Goal: Information Seeking & Learning: Learn about a topic

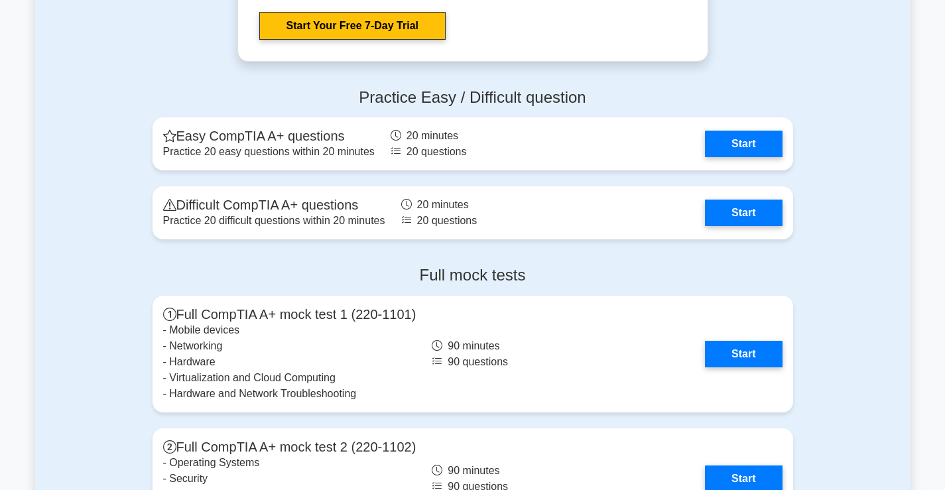
scroll to position [2653, 0]
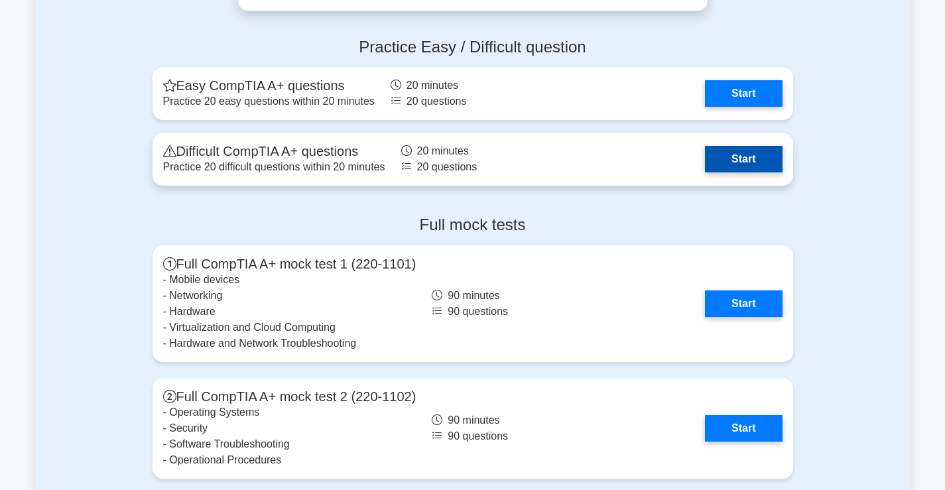
click at [741, 162] on link "Start" at bounding box center [743, 159] width 77 height 27
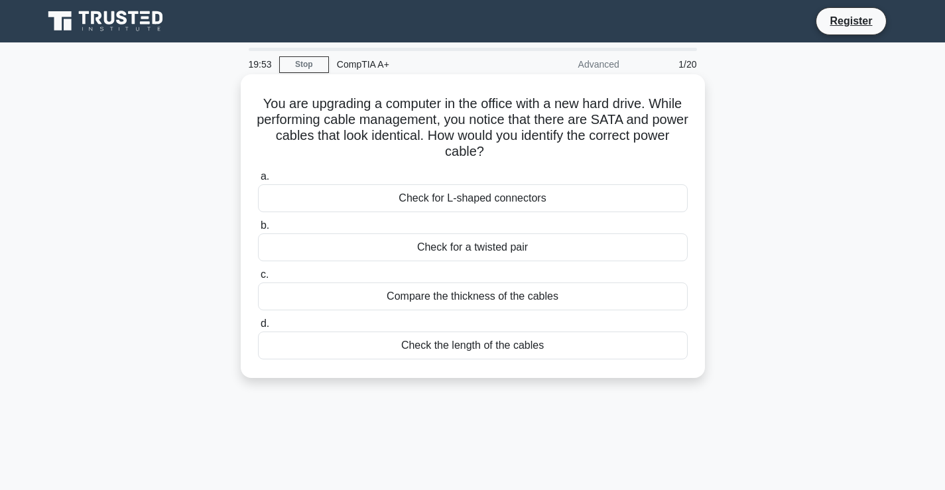
click at [487, 291] on div "Compare the thickness of the cables" at bounding box center [473, 296] width 430 height 28
click at [258, 279] on input "c. Compare the thickness of the cables" at bounding box center [258, 275] width 0 height 9
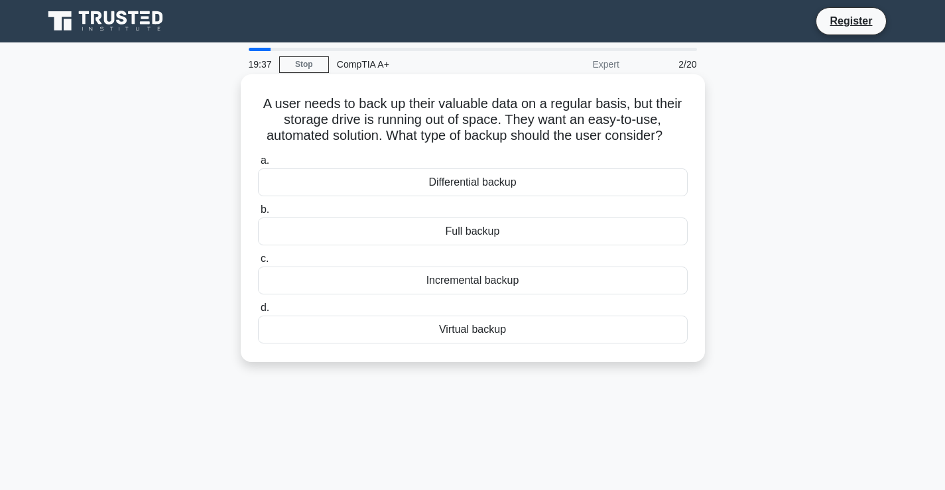
click at [492, 286] on div "Incremental backup" at bounding box center [473, 281] width 430 height 28
click at [258, 263] on input "c. Incremental backup" at bounding box center [258, 259] width 0 height 9
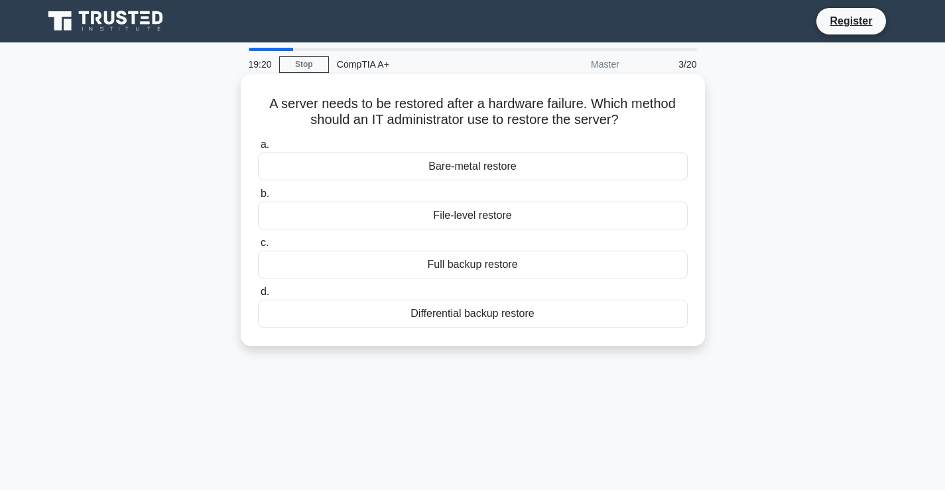
click at [446, 265] on div "Full backup restore" at bounding box center [473, 265] width 430 height 28
click at [258, 247] on input "c. Full backup restore" at bounding box center [258, 243] width 0 height 9
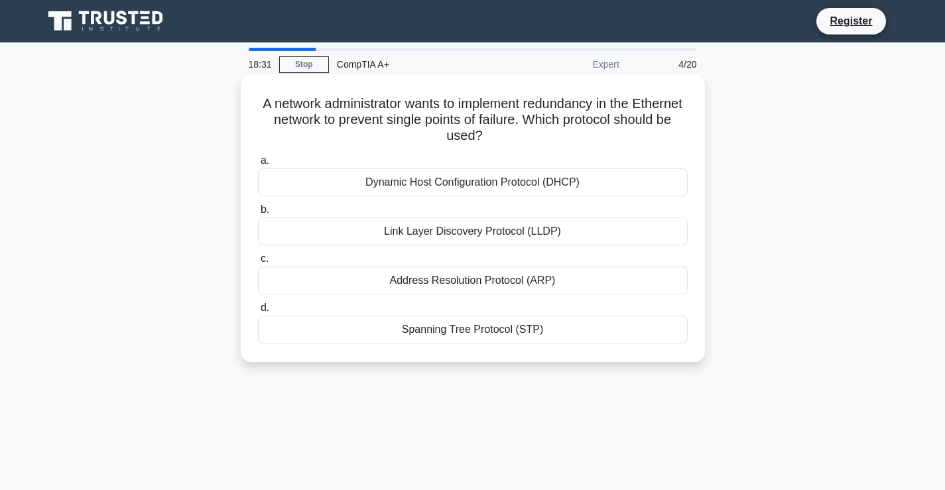
click at [446, 320] on div "Spanning Tree Protocol (STP)" at bounding box center [473, 330] width 430 height 28
click at [258, 312] on input "d. Spanning Tree Protocol (STP)" at bounding box center [258, 308] width 0 height 9
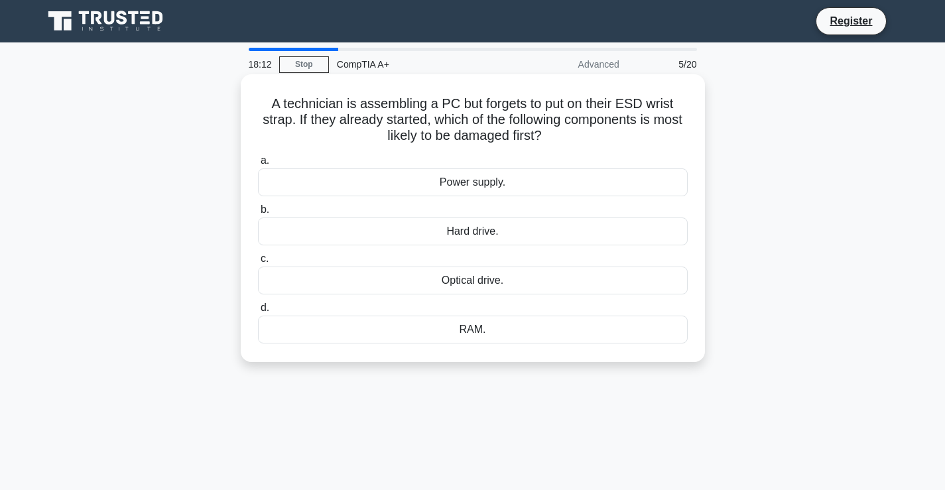
click at [476, 322] on div "RAM." at bounding box center [473, 330] width 430 height 28
click at [258, 312] on input "d. RAM." at bounding box center [258, 308] width 0 height 9
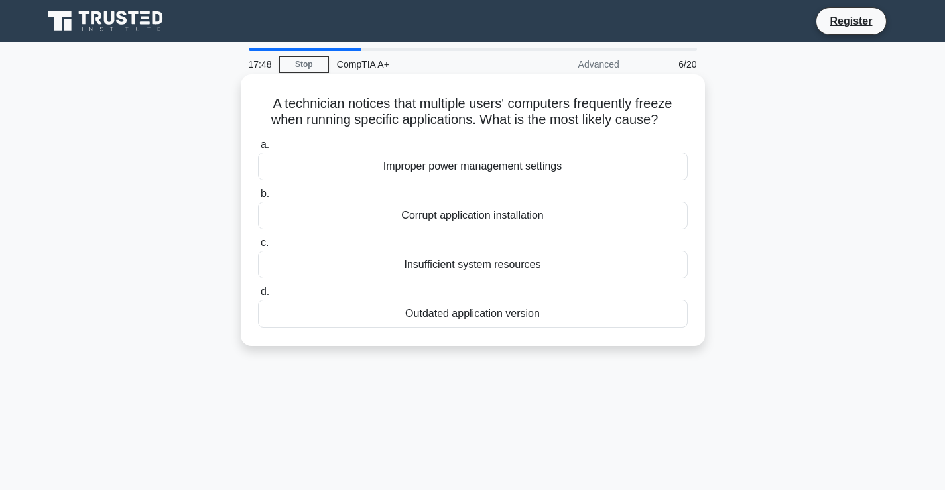
click at [522, 264] on div "Insufficient system resources" at bounding box center [473, 265] width 430 height 28
click at [258, 247] on input "c. Insufficient system resources" at bounding box center [258, 243] width 0 height 9
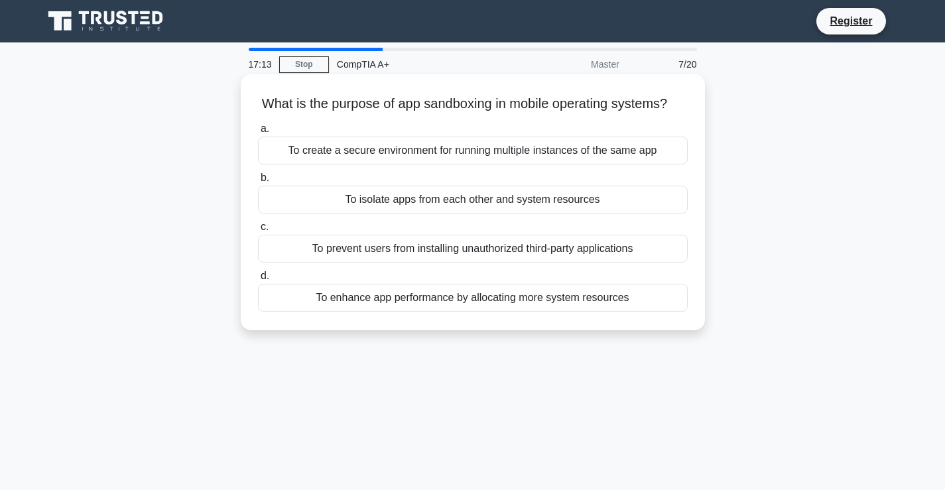
click at [475, 158] on div "To create a secure environment for running multiple instances of the same app" at bounding box center [473, 151] width 430 height 28
click at [258, 133] on input "a. To create a secure environment for running multiple instances of the same app" at bounding box center [258, 129] width 0 height 9
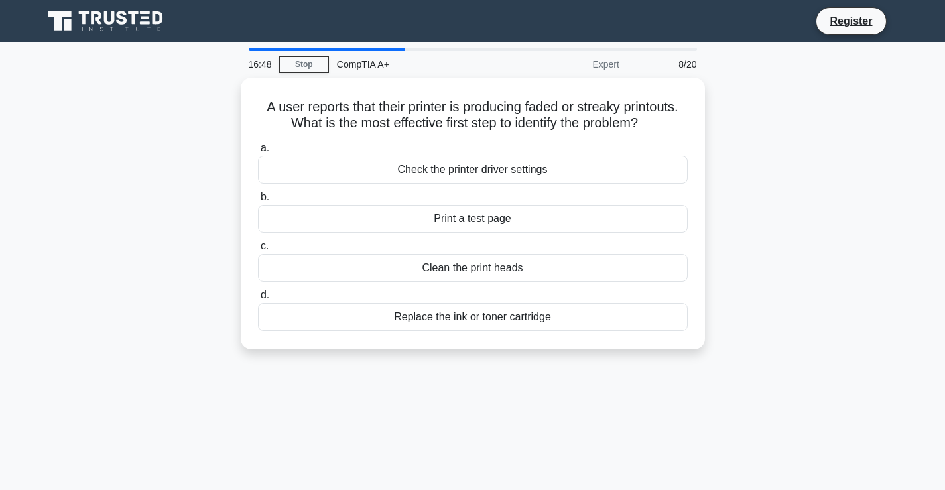
click at [84, 120] on div "A user reports that their printer is producing faded or streaky printouts. What…" at bounding box center [472, 222] width 875 height 288
click at [79, 82] on div "A user reports that their printer is producing faded or streaky printouts. What…" at bounding box center [472, 222] width 875 height 288
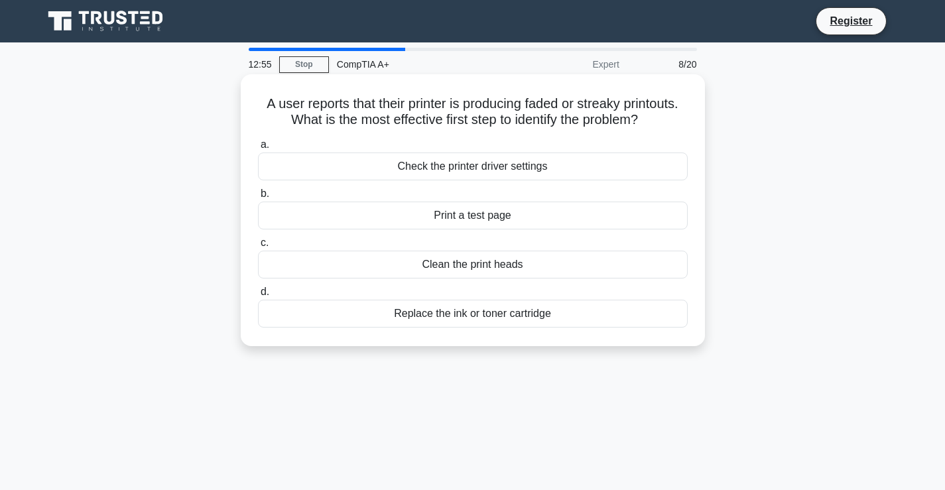
click at [466, 221] on div "Print a test page" at bounding box center [473, 216] width 430 height 28
click at [258, 198] on input "b. Print a test page" at bounding box center [258, 194] width 0 height 9
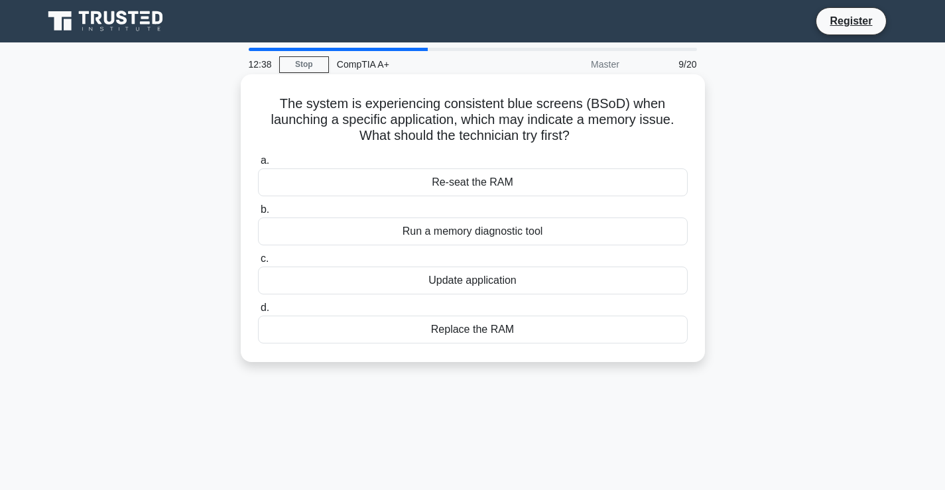
click at [463, 231] on div "Run a memory diagnostic tool" at bounding box center [473, 232] width 430 height 28
click at [258, 214] on input "b. Run a memory diagnostic tool" at bounding box center [258, 210] width 0 height 9
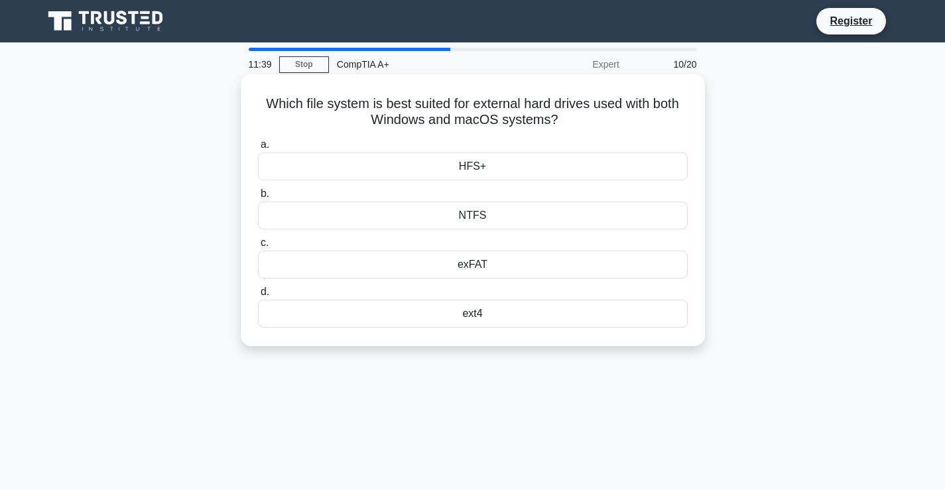
click at [483, 261] on div "exFAT" at bounding box center [473, 265] width 430 height 28
click at [258, 247] on input "c. exFAT" at bounding box center [258, 243] width 0 height 9
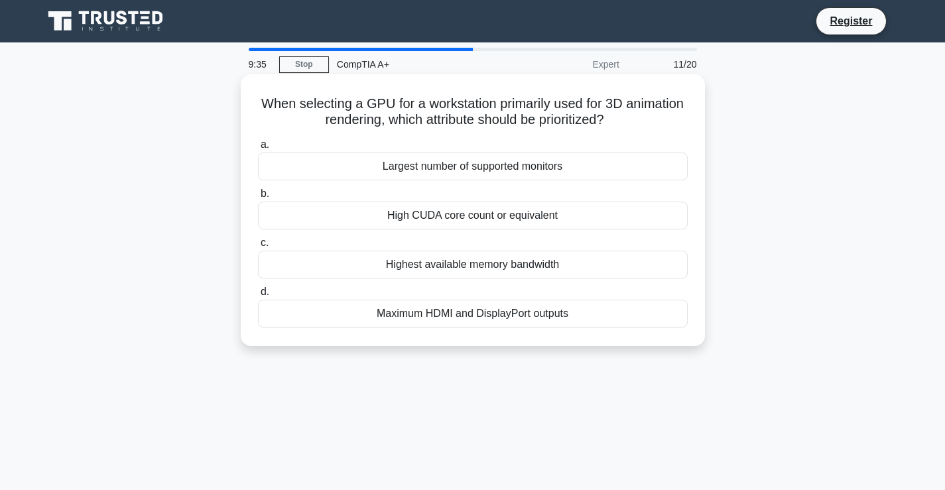
click at [458, 220] on div "High CUDA core count or equivalent" at bounding box center [473, 216] width 430 height 28
click at [258, 198] on input "b. High CUDA core count or equivalent" at bounding box center [258, 194] width 0 height 9
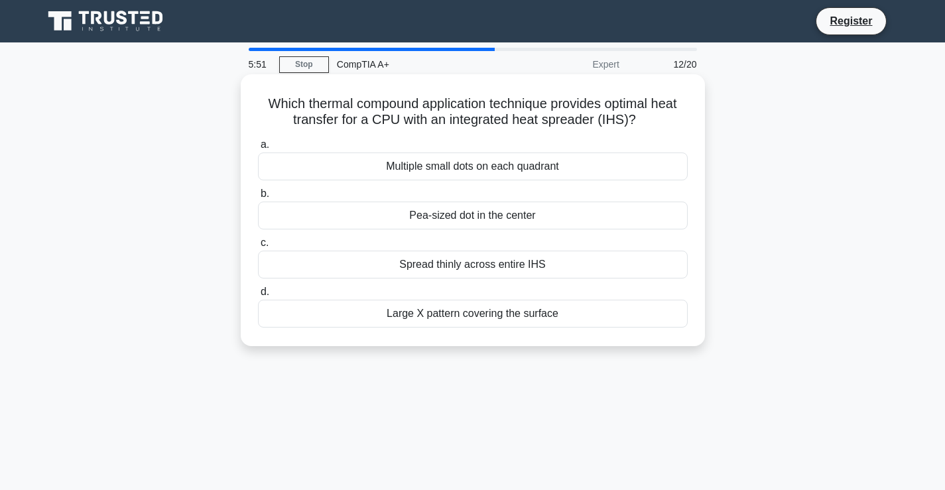
click at [475, 221] on div "Pea-sized dot in the center" at bounding box center [473, 216] width 430 height 28
click at [258, 198] on input "b. Pea-sized dot in the center" at bounding box center [258, 194] width 0 height 9
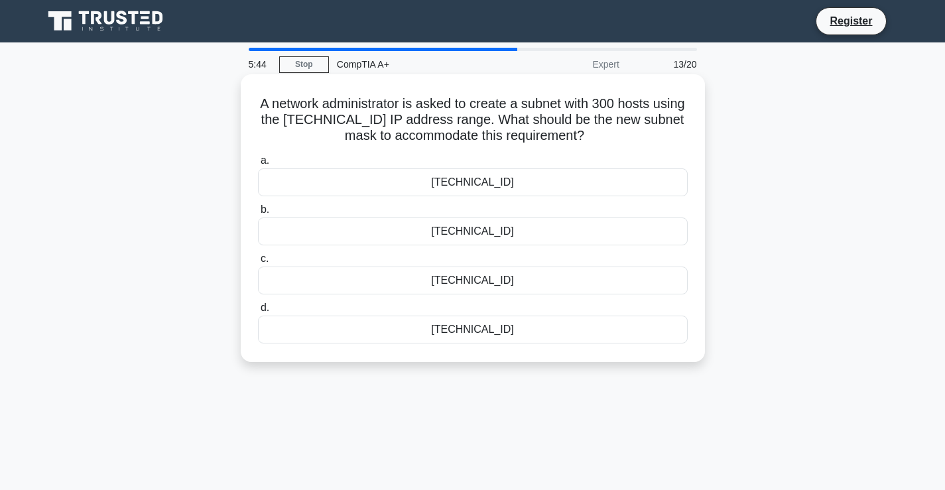
click at [464, 228] on div "255.255.254.0" at bounding box center [473, 232] width 430 height 28
click at [258, 214] on input "b. 255.255.254.0" at bounding box center [258, 210] width 0 height 9
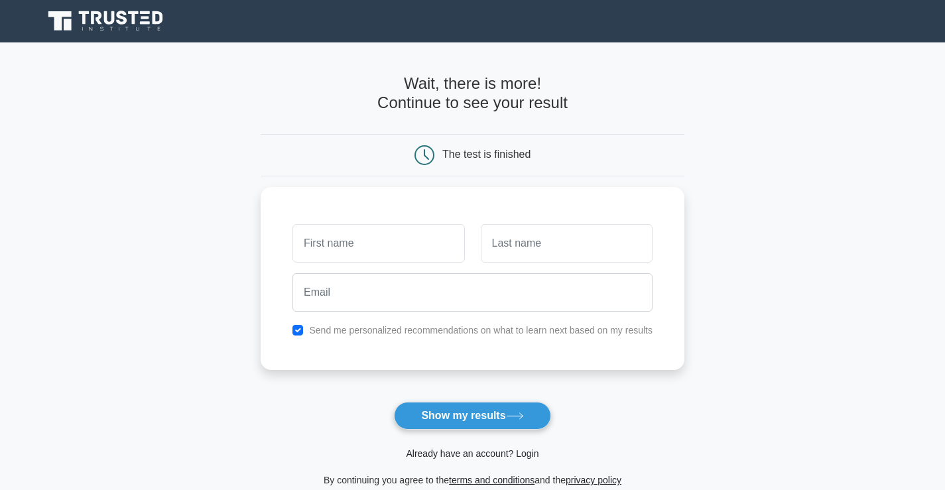
click at [491, 452] on link "Already have an account? Login" at bounding box center [472, 453] width 133 height 11
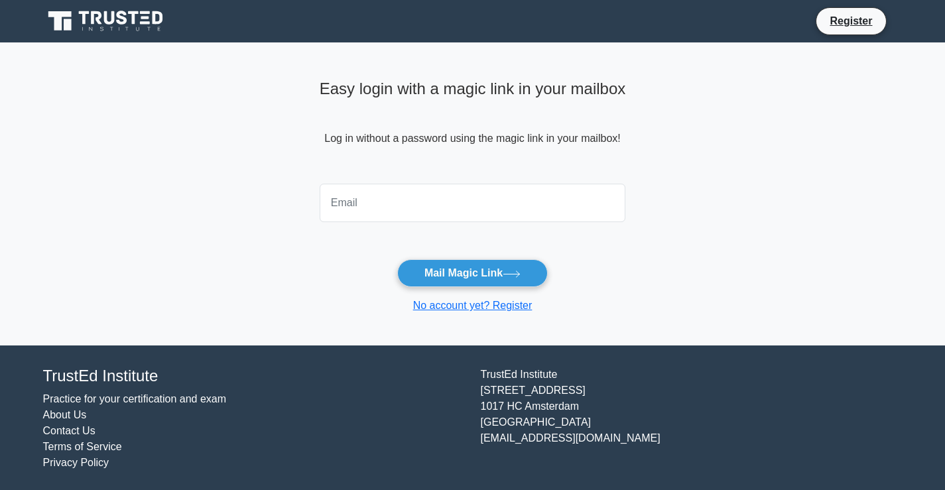
type input "bongumusacalebnjomane@gmail.com"
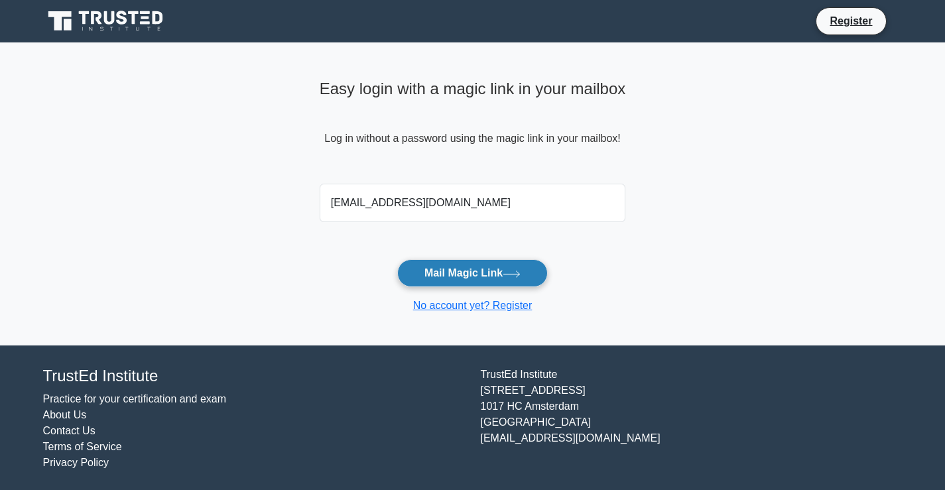
click at [469, 272] on button "Mail Magic Link" at bounding box center [472, 273] width 151 height 28
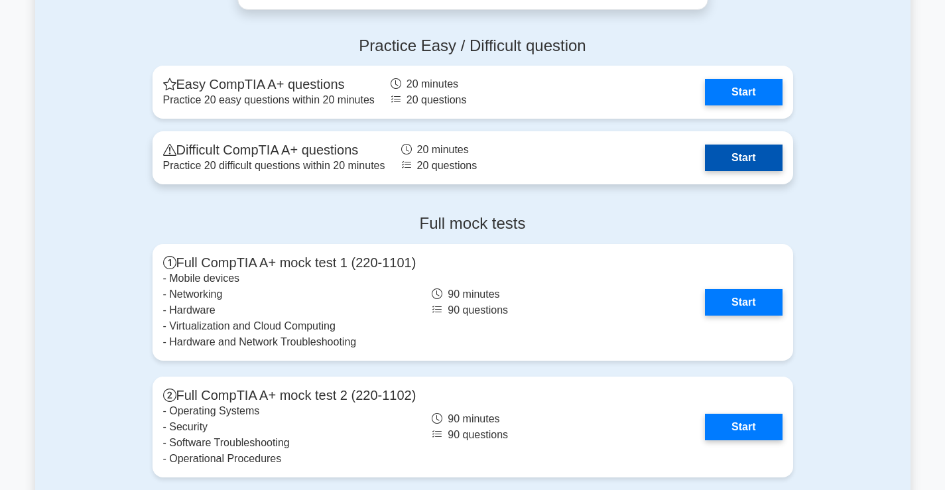
scroll to position [2653, 0]
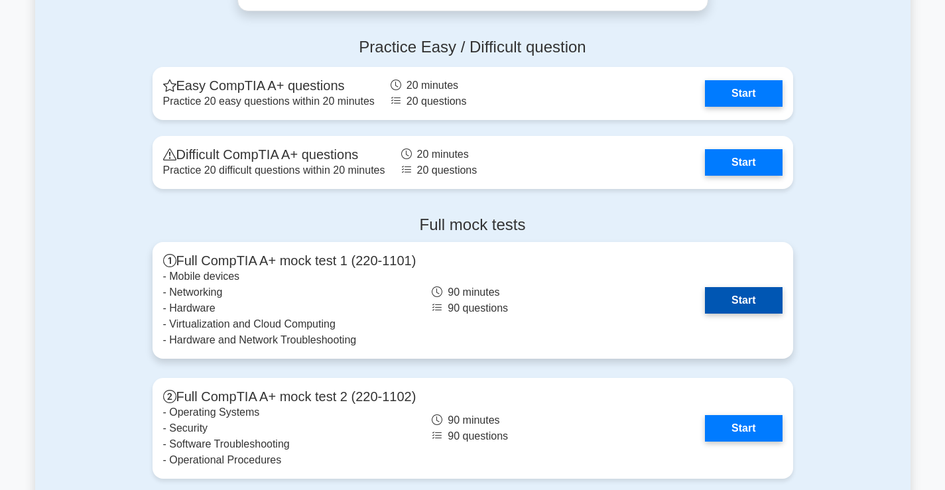
click at [756, 305] on link "Start" at bounding box center [743, 300] width 77 height 27
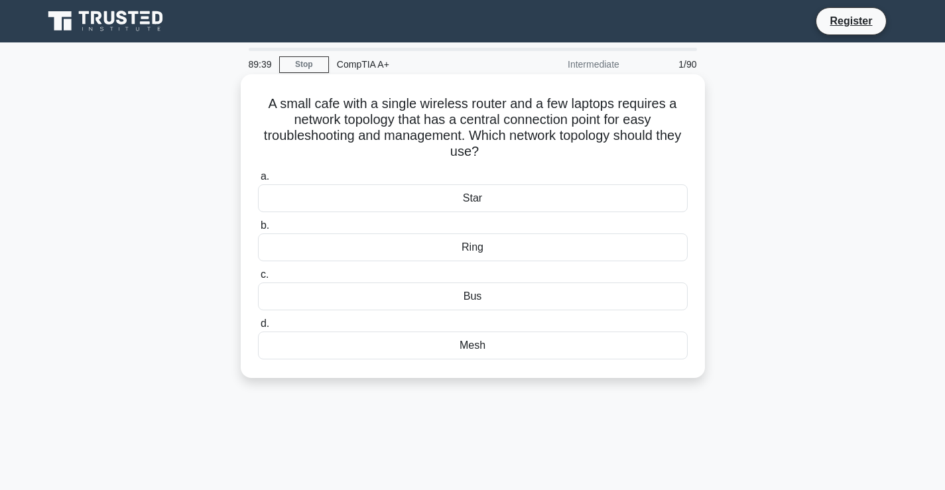
click at [479, 197] on div "Star" at bounding box center [473, 198] width 430 height 28
click at [258, 181] on input "a. Star" at bounding box center [258, 176] width 0 height 9
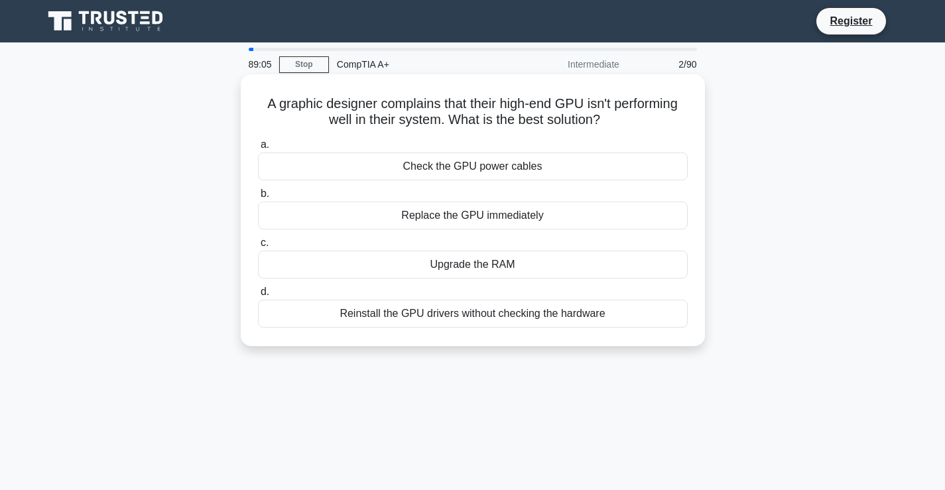
click at [460, 176] on div "Check the GPU power cables" at bounding box center [473, 167] width 430 height 28
click at [258, 149] on input "a. Check the GPU power cables" at bounding box center [258, 145] width 0 height 9
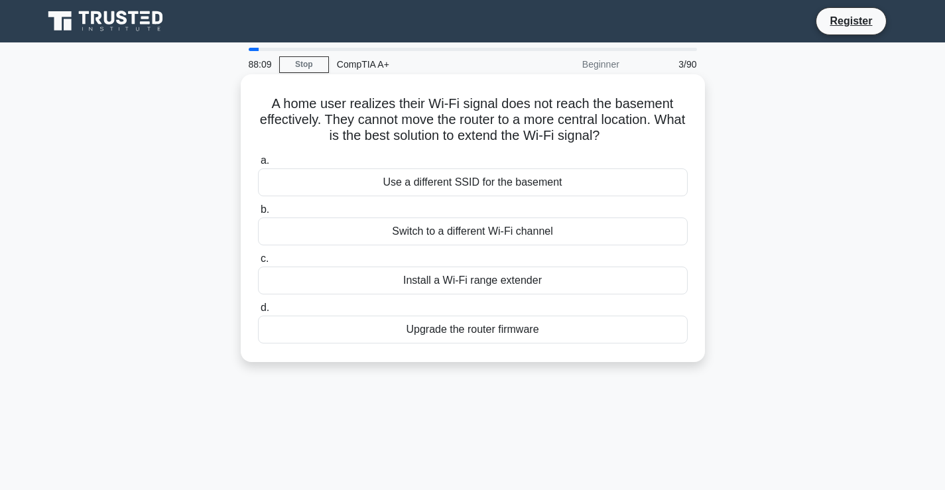
click at [497, 272] on div "Install a Wi-Fi range extender" at bounding box center [473, 281] width 430 height 28
click at [258, 263] on input "c. Install a Wi-Fi range extender" at bounding box center [258, 259] width 0 height 9
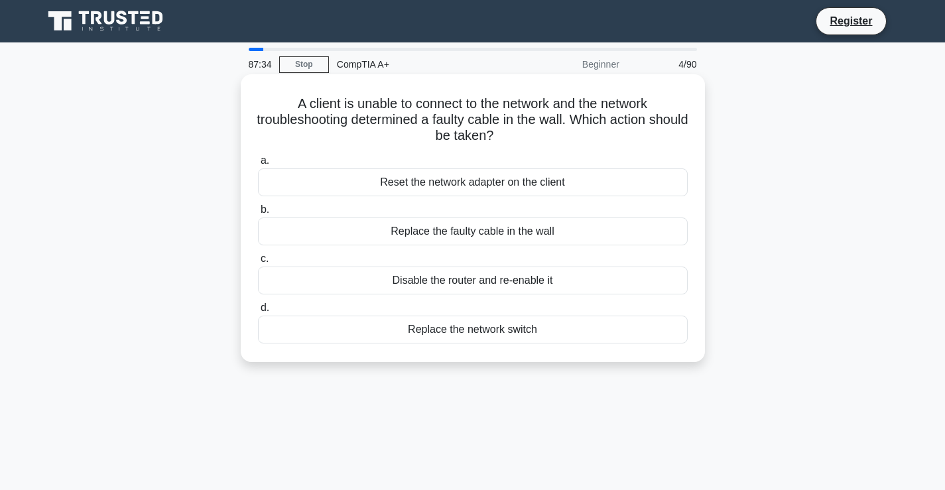
click at [499, 231] on div "Replace the faulty cable in the wall" at bounding box center [473, 232] width 430 height 28
click at [258, 214] on input "b. Replace the faulty cable in the wall" at bounding box center [258, 210] width 0 height 9
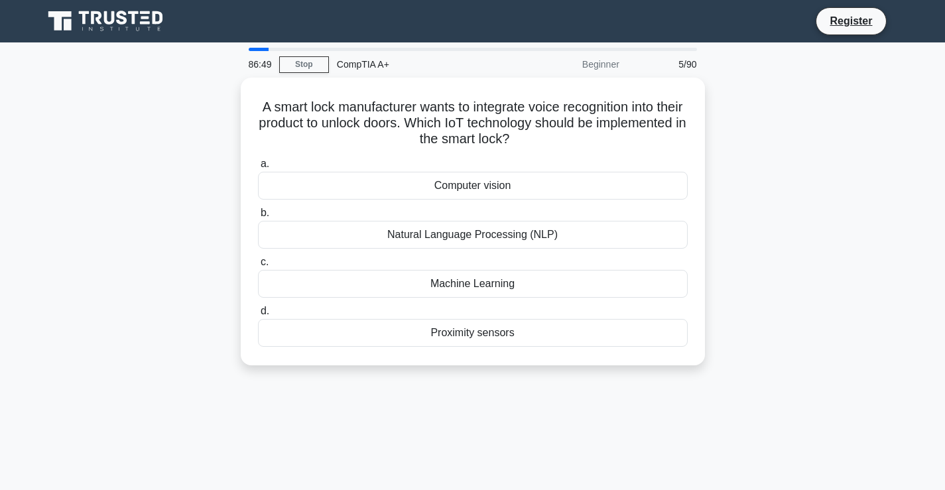
click at [499, 231] on div "Natural Language Processing (NLP)" at bounding box center [473, 235] width 430 height 28
click at [258, 218] on input "b. Natural Language Processing (NLP)" at bounding box center [258, 213] width 0 height 9
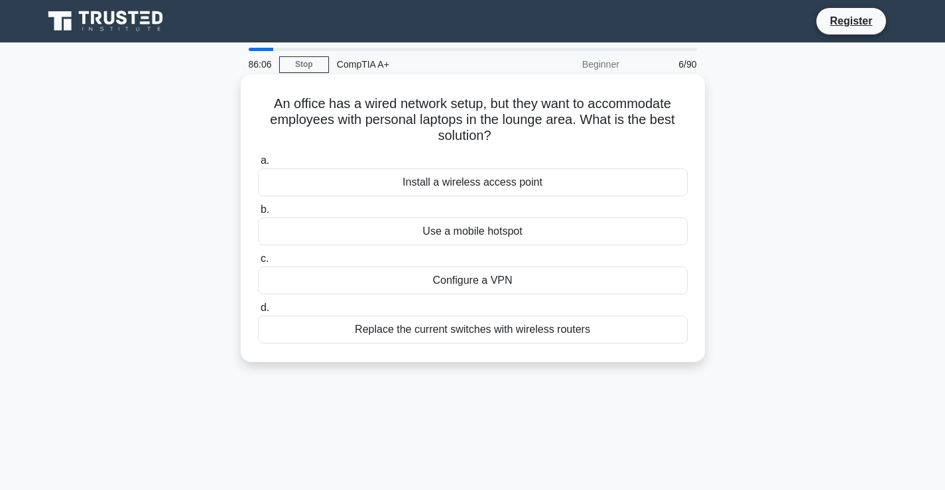
click at [472, 192] on div "Install a wireless access point" at bounding box center [473, 182] width 430 height 28
click at [258, 165] on input "a. Install a wireless access point" at bounding box center [258, 160] width 0 height 9
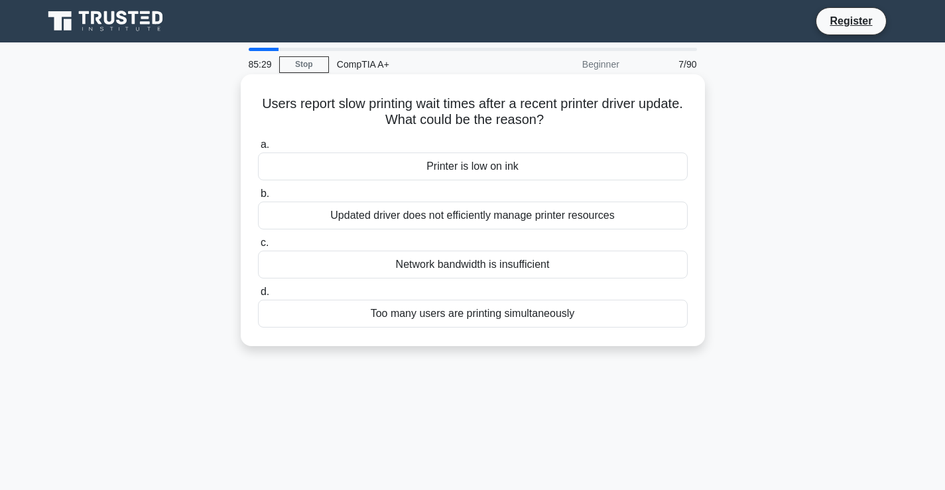
click at [538, 208] on div "Updated driver does not efficiently manage printer resources" at bounding box center [473, 216] width 430 height 28
click at [258, 198] on input "b. Updated driver does not efficiently manage printer resources" at bounding box center [258, 194] width 0 height 9
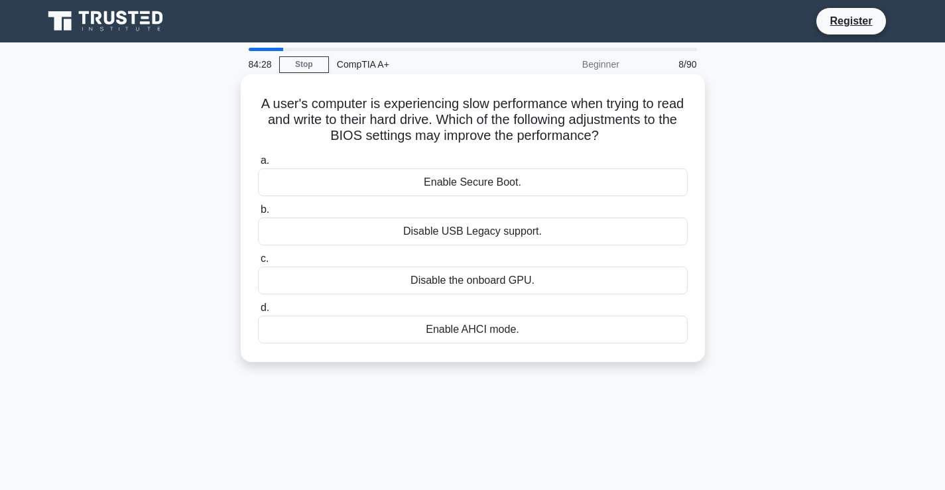
click at [499, 333] on div "Enable AHCI mode." at bounding box center [473, 330] width 430 height 28
click at [258, 312] on input "d. Enable AHCI mode." at bounding box center [258, 308] width 0 height 9
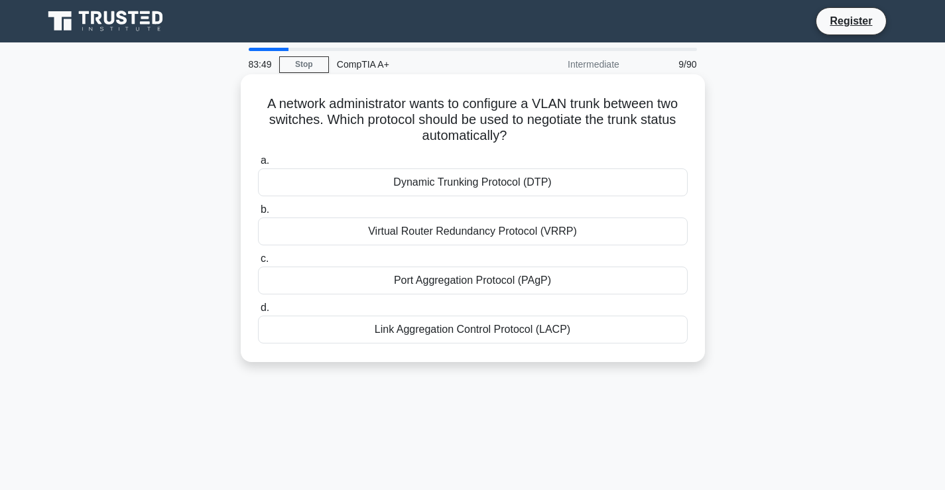
drag, startPoint x: 515, startPoint y: 144, endPoint x: 508, endPoint y: 137, distance: 10.3
click at [508, 137] on h5 "A network administrator wants to configure a VLAN trunk between two switches. W…" at bounding box center [473, 119] width 432 height 49
drag, startPoint x: 508, startPoint y: 135, endPoint x: 242, endPoint y: 81, distance: 271.4
click at [242, 81] on div "A network administrator wants to configure a VLAN trunk between two switches. W…" at bounding box center [473, 218] width 464 height 288
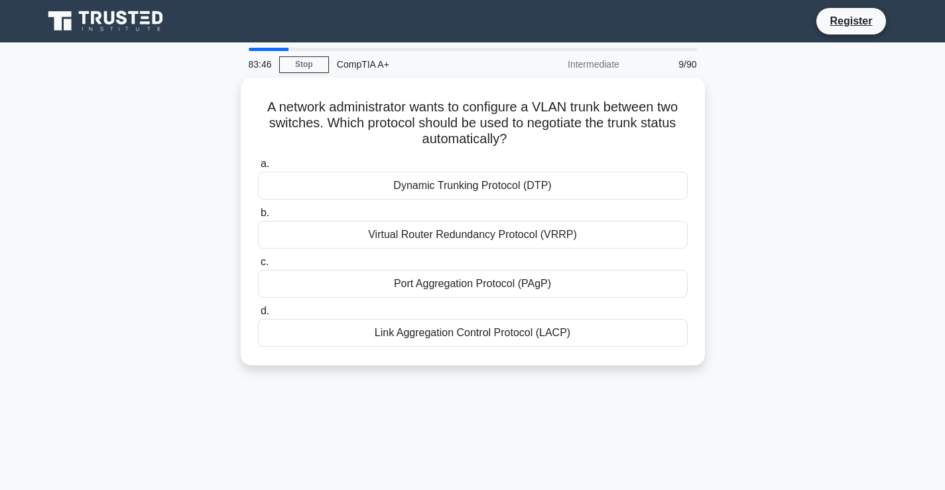
copy h5 "A network administrator wants to configure a VLAN trunk between two switches. W…"
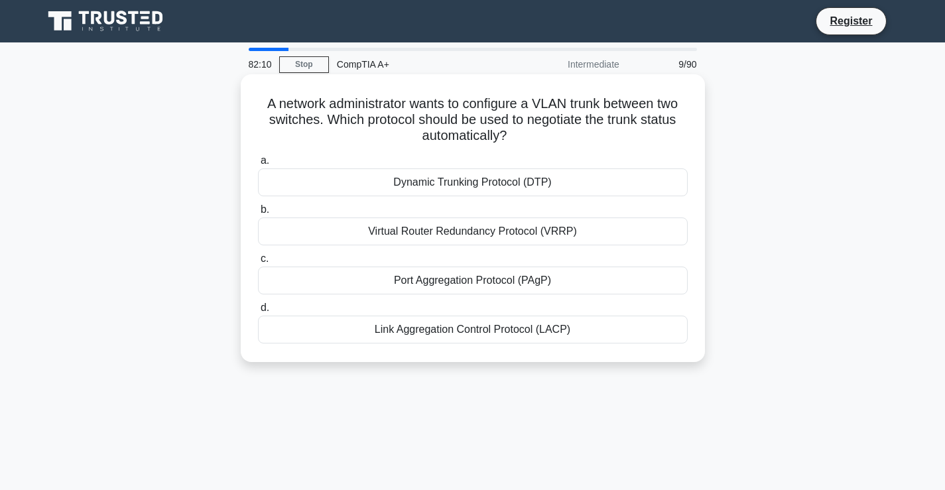
click at [487, 182] on div "Dynamic Trunking Protocol (DTP)" at bounding box center [473, 182] width 430 height 28
click at [258, 165] on input "a. Dynamic Trunking Protocol (DTP)" at bounding box center [258, 160] width 0 height 9
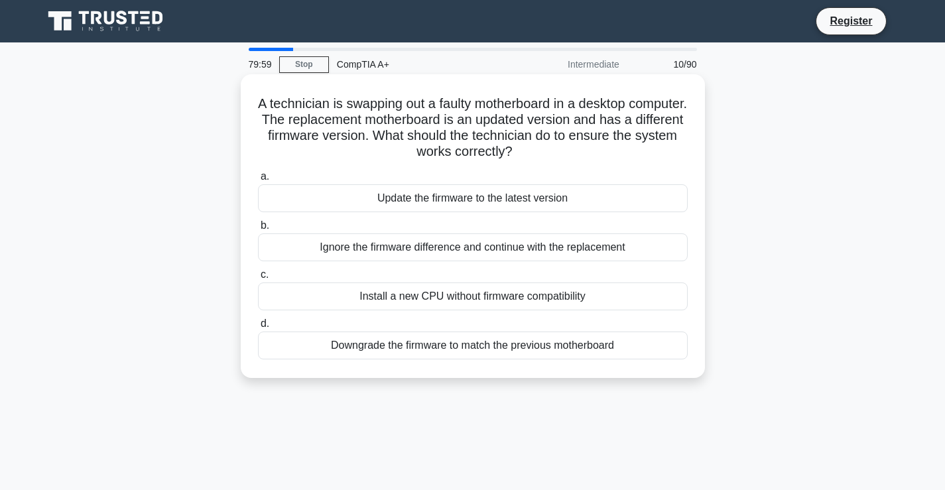
click at [484, 194] on div "Update the firmware to the latest version" at bounding box center [473, 198] width 430 height 28
click at [258, 181] on input "a. Update the firmware to the latest version" at bounding box center [258, 176] width 0 height 9
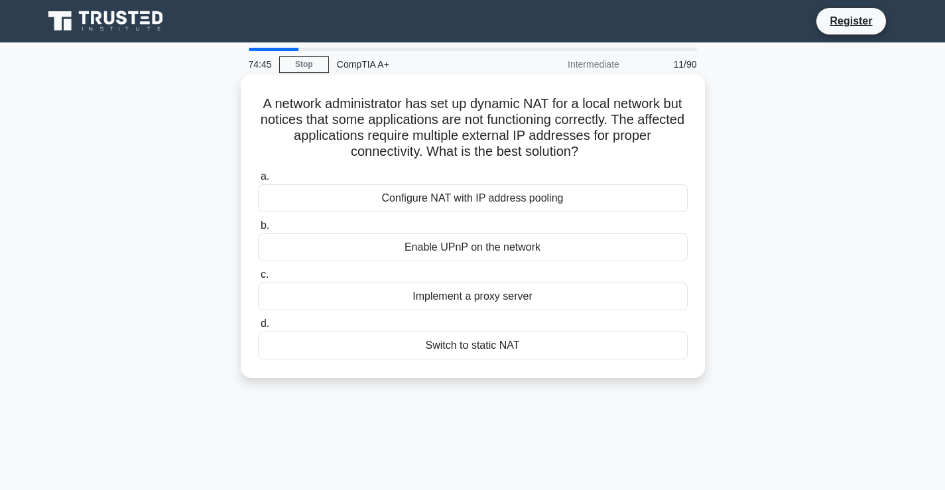
click at [584, 152] on icon ".spinner_0XTQ{transform-origin:center;animation:spinner_y6GP .75s linear infini…" at bounding box center [586, 153] width 16 height 16
click at [584, 155] on icon ".spinner_0XTQ{transform-origin:center;animation:spinner_y6GP .75s linear infini…" at bounding box center [586, 153] width 16 height 16
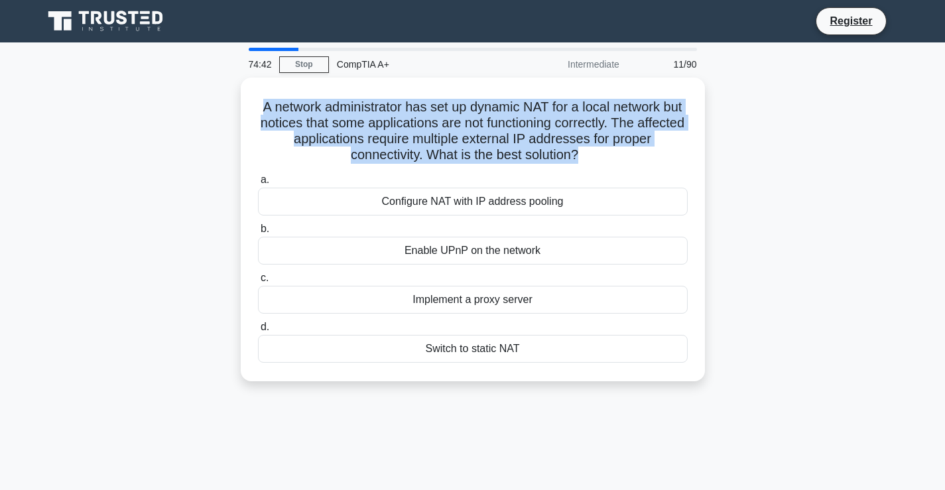
drag, startPoint x: 579, startPoint y: 155, endPoint x: 222, endPoint y: 101, distance: 360.7
click at [222, 101] on div "A network administrator has set up dynamic NAT for a local network but notices …" at bounding box center [472, 238] width 875 height 320
copy h5 "A network administrator has set up dynamic NAT for a local network but notices …"
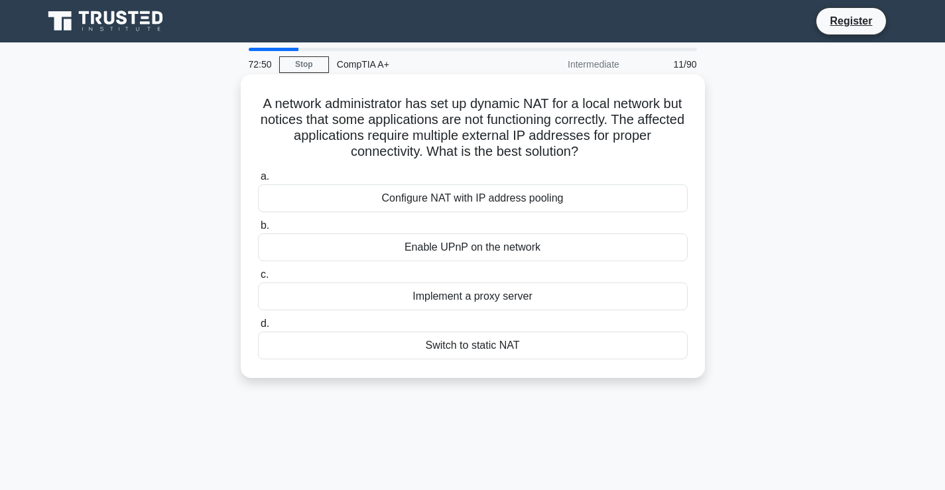
click at [679, 176] on label "a. Configure NAT with IP address pooling" at bounding box center [473, 190] width 430 height 44
click at [258, 176] on input "a. Configure NAT with IP address pooling" at bounding box center [258, 176] width 0 height 9
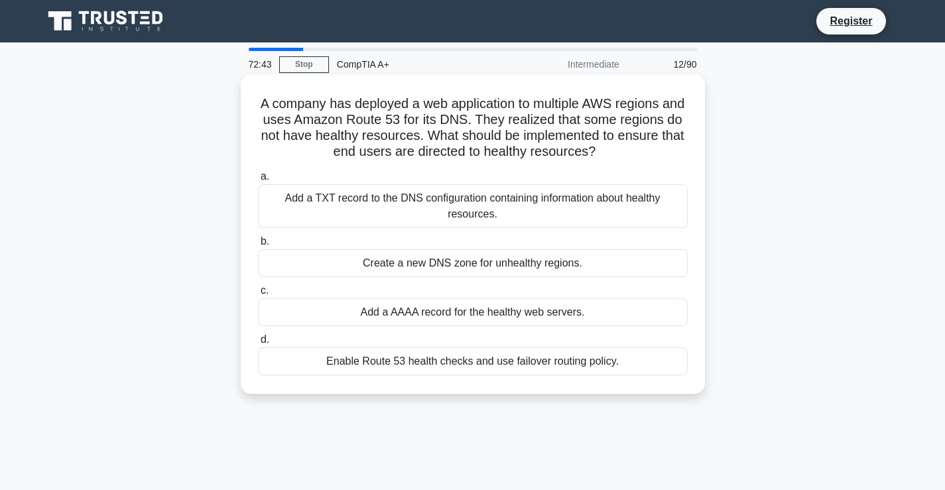
click at [273, 157] on h5 "A company has deployed a web application to multiple AWS regions and uses Amazo…" at bounding box center [473, 127] width 432 height 65
click at [244, 155] on div "A company has deployed a web application to multiple AWS regions and uses Amazo…" at bounding box center [473, 234] width 464 height 320
click at [251, 151] on div "A company has deployed a web application to multiple AWS regions and uses Amazo…" at bounding box center [473, 234] width 454 height 309
click at [308, 156] on h5 "A company has deployed a web application to multiple AWS regions and uses Amazo…" at bounding box center [473, 127] width 432 height 65
click at [678, 156] on h5 "A company has deployed a web application to multiple AWS regions and uses Amazo…" at bounding box center [473, 127] width 432 height 65
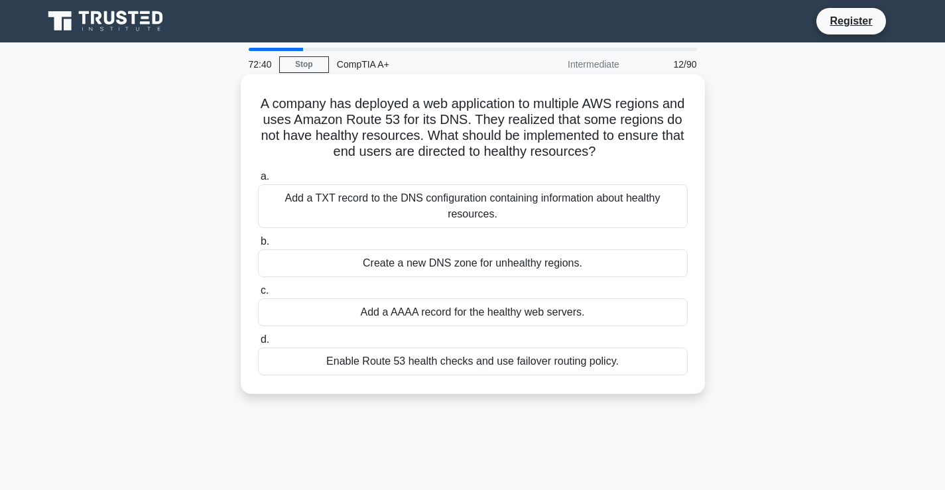
click at [641, 156] on h5 "A company has deployed a web application to multiple AWS regions and uses Amazo…" at bounding box center [473, 127] width 432 height 65
click at [501, 318] on div "Add a AAAA record for the healthy web servers." at bounding box center [473, 312] width 430 height 28
click at [258, 295] on input "c. Add a AAAA record for the healthy web servers." at bounding box center [258, 290] width 0 height 9
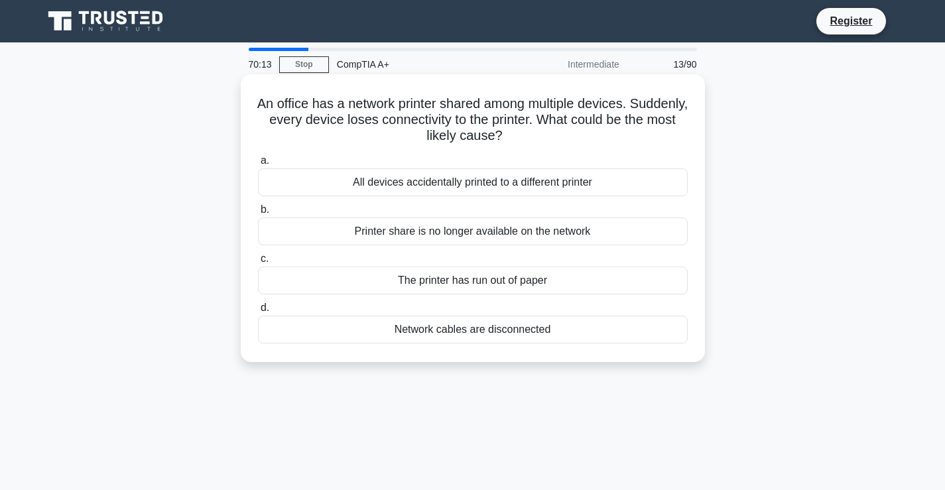
click at [457, 231] on div "Printer share is no longer available on the network" at bounding box center [473, 232] width 430 height 28
click at [258, 214] on input "b. Printer share is no longer available on the network" at bounding box center [258, 210] width 0 height 9
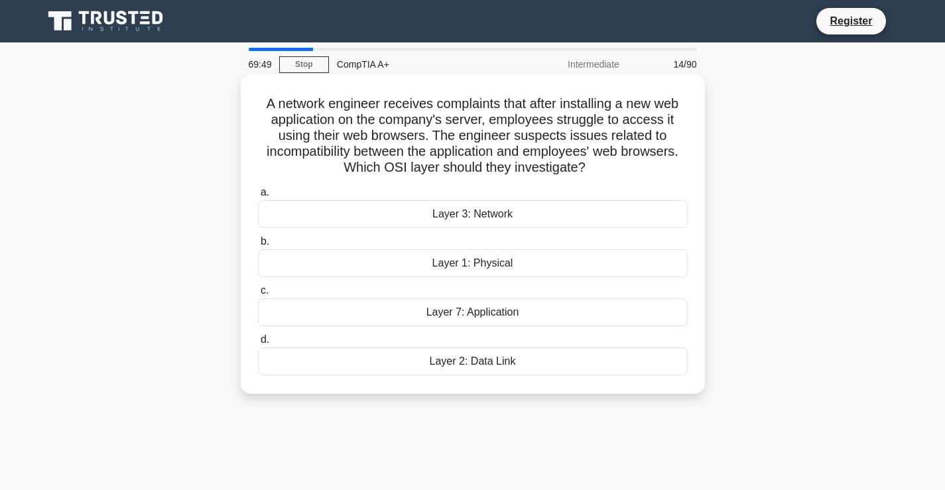
click at [513, 314] on div "Layer 7: Application" at bounding box center [473, 312] width 430 height 28
click at [258, 295] on input "c. Layer 7: Application" at bounding box center [258, 290] width 0 height 9
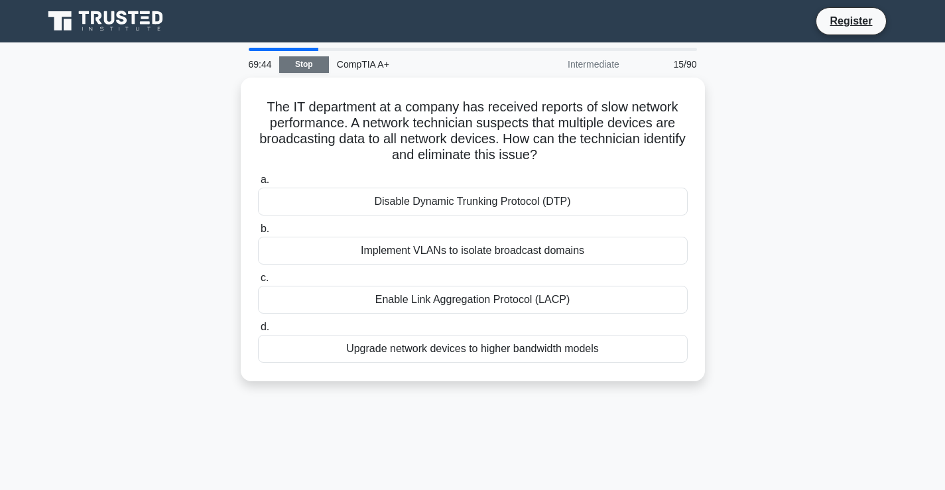
click at [298, 61] on link "Stop" at bounding box center [304, 64] width 50 height 17
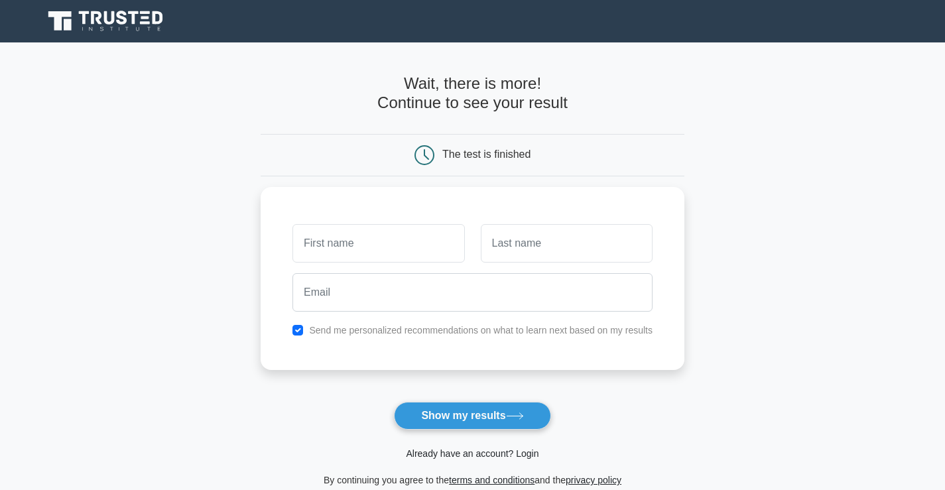
click at [483, 450] on link "Already have an account? Login" at bounding box center [472, 453] width 133 height 11
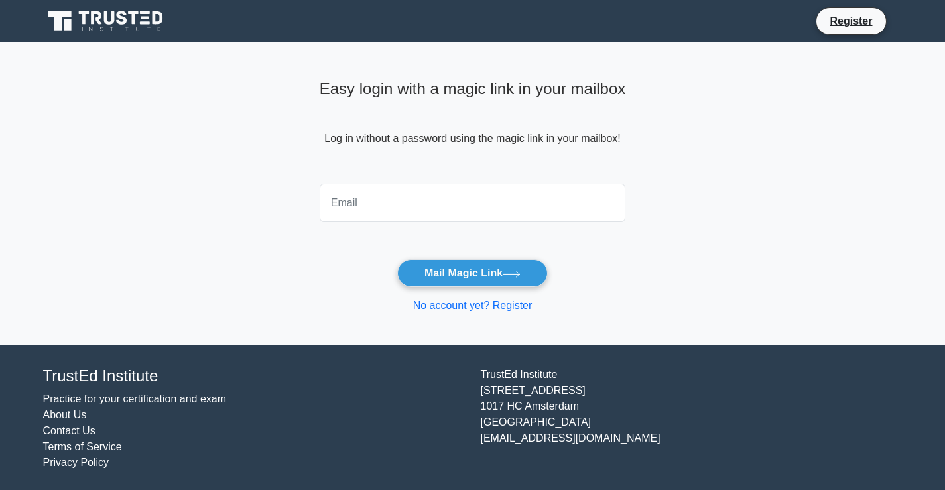
click at [471, 199] on input "email" at bounding box center [473, 203] width 306 height 38
type input "[EMAIL_ADDRESS][DOMAIN_NAME]"
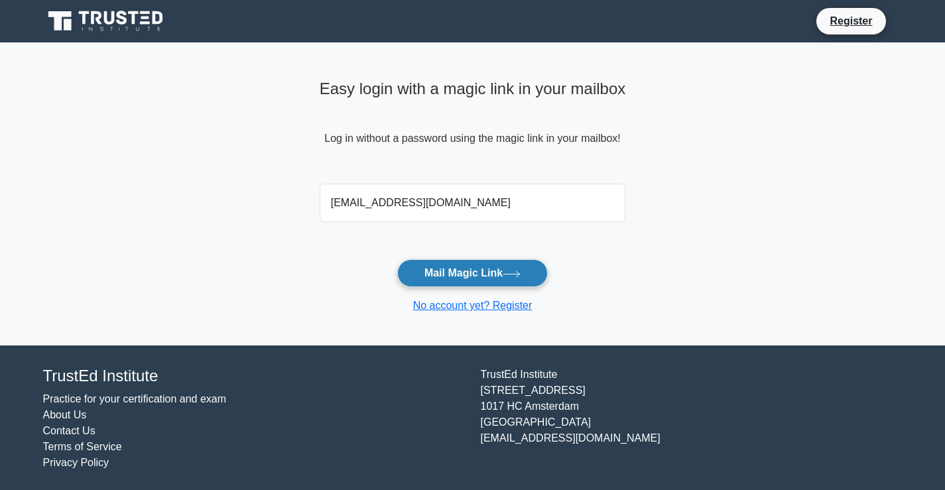
click at [464, 269] on button "Mail Magic Link" at bounding box center [472, 273] width 151 height 28
